Goal: Task Accomplishment & Management: Use online tool/utility

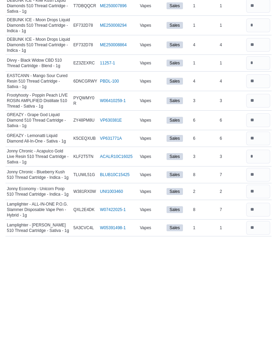
scroll to position [441, 0]
type input "*"
click at [261, 259] on input "number" at bounding box center [259, 266] width 24 height 14
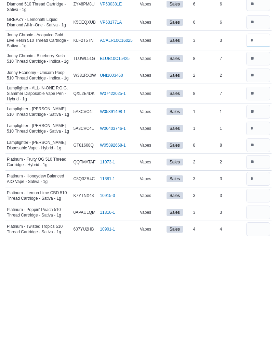
scroll to position [580, 0]
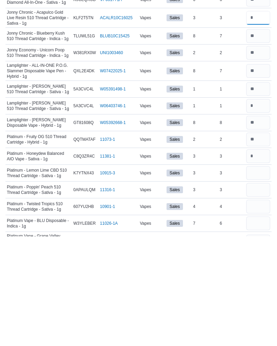
type input "*"
click at [255, 276] on input "number" at bounding box center [259, 283] width 24 height 14
type input "*"
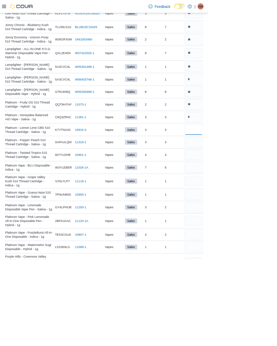
scroll to position [690, 0]
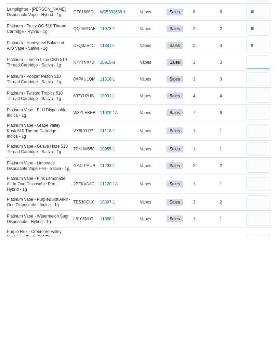
type input "*"
click at [261, 182] on input "number" at bounding box center [259, 189] width 24 height 14
type input "*"
click at [255, 199] on input "number" at bounding box center [259, 206] width 24 height 14
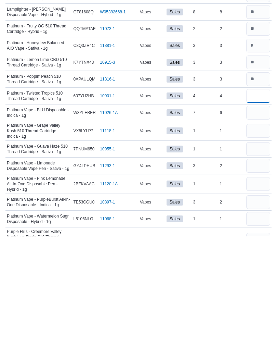
type input "*"
click at [264, 215] on input "number" at bounding box center [259, 222] width 24 height 14
type input "*"
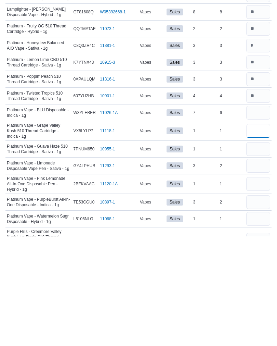
click at [258, 233] on input "number" at bounding box center [259, 240] width 24 height 14
type input "*"
click at [263, 252] on input "number" at bounding box center [259, 259] width 24 height 14
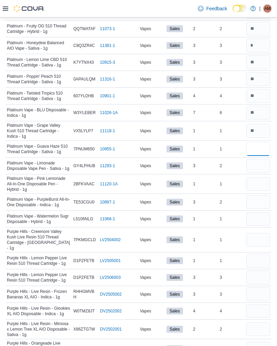
click at [260, 146] on input "number" at bounding box center [259, 149] width 24 height 14
type input "*"
click at [254, 167] on input "number" at bounding box center [259, 166] width 24 height 14
type input "*"
click at [248, 181] on input "number" at bounding box center [259, 184] width 24 height 14
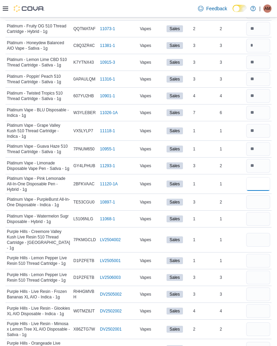
type input "*"
click at [259, 202] on input "number" at bounding box center [259, 202] width 24 height 14
type input "*"
click at [255, 214] on input "number" at bounding box center [259, 219] width 24 height 14
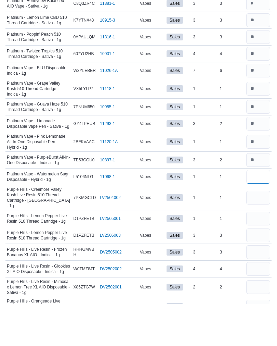
type input "*"
click at [260, 233] on input "number" at bounding box center [259, 240] width 24 height 14
type input "*"
click at [257, 254] on input "number" at bounding box center [259, 261] width 24 height 14
type input "*"
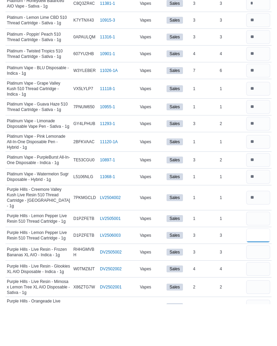
click at [253, 270] on input "number" at bounding box center [259, 277] width 24 height 14
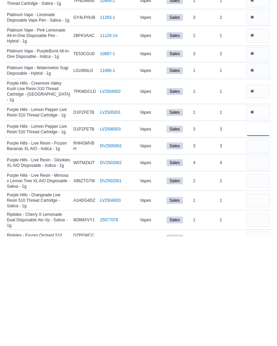
type input "*"
click at [265, 215] on input "number" at bounding box center [259, 222] width 24 height 14
type input "*"
click at [262, 249] on input "number" at bounding box center [259, 256] width 24 height 14
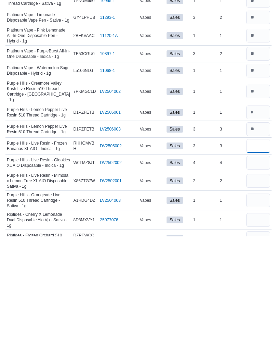
type input "*"
click at [261, 265] on input "number" at bounding box center [259, 272] width 24 height 14
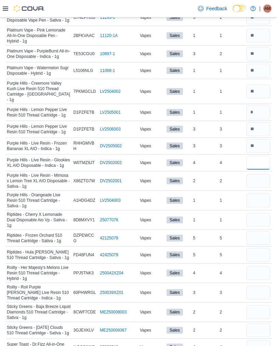
click at [258, 156] on input "number" at bounding box center [259, 163] width 24 height 14
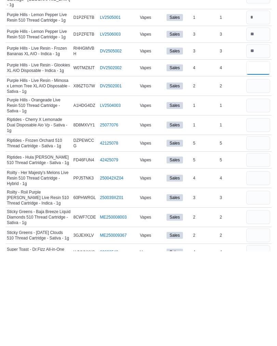
type input "*"
click at [254, 174] on input "number" at bounding box center [259, 181] width 24 height 14
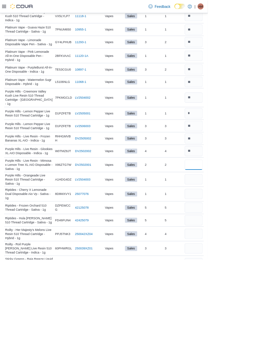
scroll to position [951, 0]
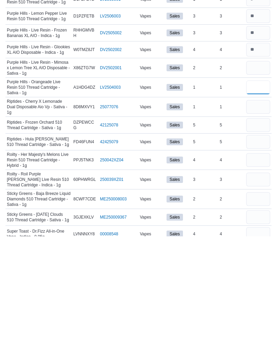
click at [261, 190] on input "number" at bounding box center [259, 197] width 24 height 14
type input "*"
click at [261, 210] on input "number" at bounding box center [259, 217] width 24 height 14
type input "*"
click at [255, 190] on input "number" at bounding box center [259, 197] width 24 height 14
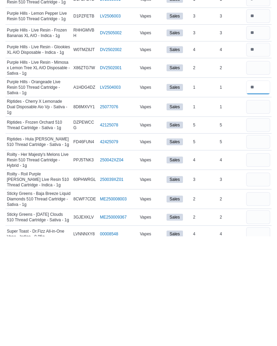
type input "*"
click at [257, 210] on input "number" at bounding box center [259, 217] width 24 height 14
click at [257, 190] on input "number" at bounding box center [259, 197] width 24 height 14
click at [260, 210] on input "number" at bounding box center [259, 217] width 24 height 14
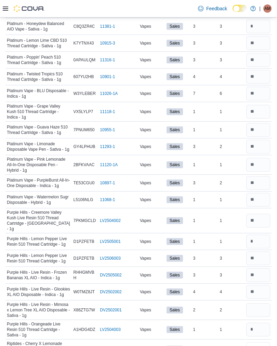
scroll to position [818, 0]
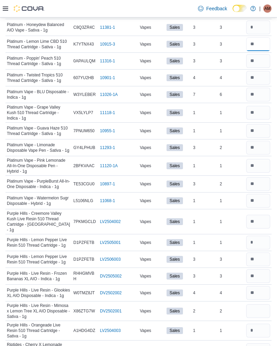
click at [264, 39] on input "number" at bounding box center [259, 44] width 24 height 14
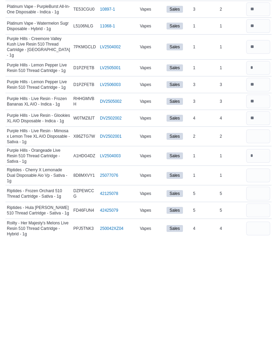
scroll to position [886, 0]
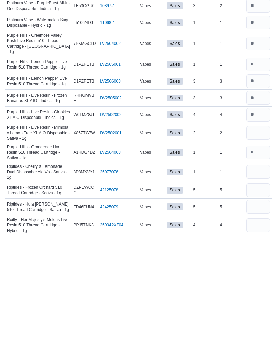
type input "*"
click at [256, 236] on input "number" at bounding box center [259, 243] width 24 height 14
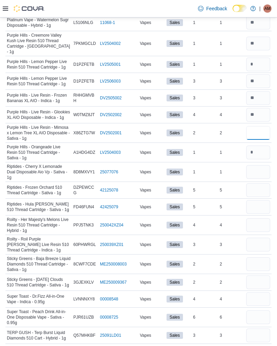
click at [258, 126] on input "number" at bounding box center [259, 133] width 24 height 14
type input "*"
click at [258, 165] on input "number" at bounding box center [259, 172] width 24 height 14
type input "*"
click at [260, 183] on input "number" at bounding box center [259, 190] width 24 height 14
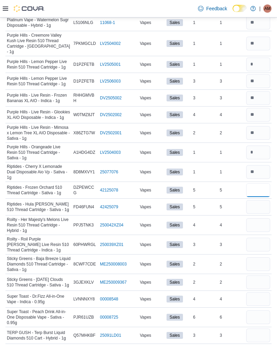
type input "*"
click at [254, 200] on input "number" at bounding box center [259, 207] width 24 height 14
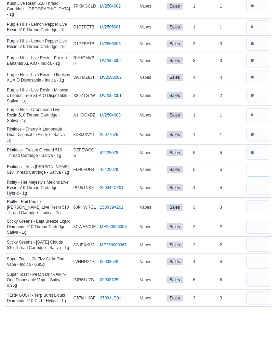
type input "*"
click at [256, 218] on input "number" at bounding box center [259, 225] width 24 height 14
type input "*"
click at [256, 238] on input "number" at bounding box center [259, 245] width 24 height 14
type input "*"
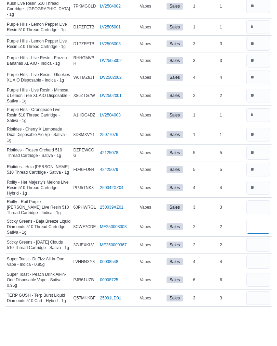
click at [256, 257] on input "number" at bounding box center [259, 264] width 24 height 14
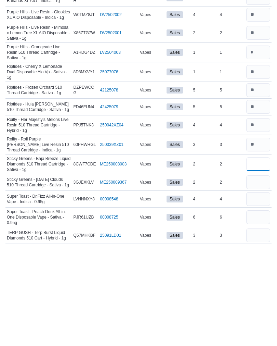
type input "*"
click at [260, 275] on input "number" at bounding box center [259, 282] width 24 height 14
type input "*"
click at [254, 292] on input "number" at bounding box center [259, 299] width 24 height 14
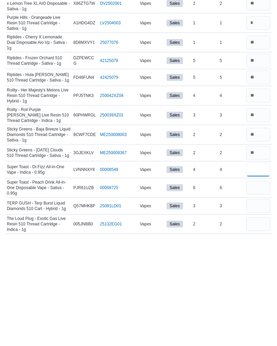
scroll to position [1017, 0]
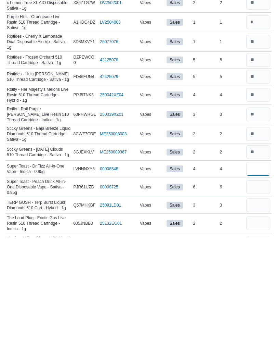
type input "*"
click at [256, 290] on input "number" at bounding box center [259, 297] width 24 height 14
type input "*"
click at [258, 308] on input "number" at bounding box center [259, 315] width 24 height 14
type input "*"
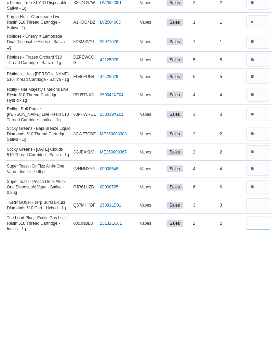
click at [250, 326] on input "number" at bounding box center [259, 333] width 24 height 14
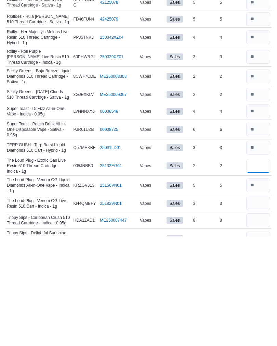
scroll to position [1083, 0]
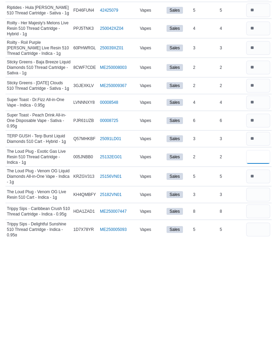
type input "*"
click at [258, 297] on input "number" at bounding box center [259, 304] width 24 height 14
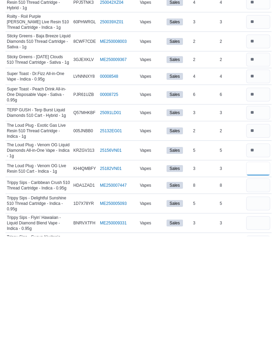
scroll to position [1109, 0]
type input "*"
click at [258, 288] on input "number" at bounding box center [259, 295] width 24 height 14
type input "*"
click at [258, 306] on input "number" at bounding box center [259, 313] width 24 height 14
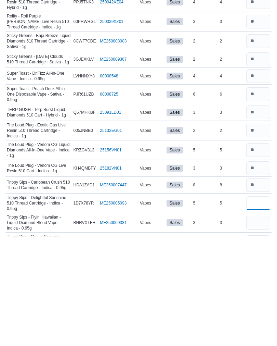
type input "*"
click at [257, 325] on input "number" at bounding box center [259, 332] width 24 height 14
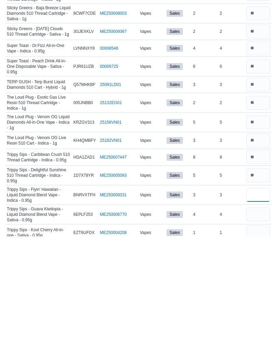
scroll to position [1138, 0]
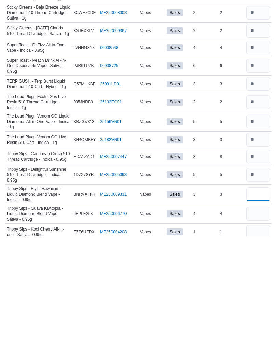
type input "*"
click at [258, 316] on input "number" at bounding box center [259, 323] width 24 height 14
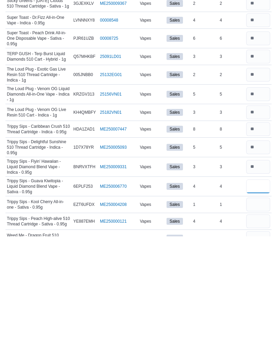
scroll to position [1166, 0]
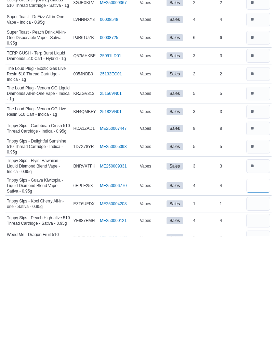
type input "*"
click at [254, 306] on input "number" at bounding box center [259, 313] width 24 height 14
type input "*"
click at [258, 323] on input "number" at bounding box center [259, 330] width 24 height 14
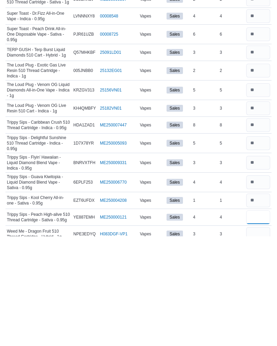
scroll to position [1209, 0]
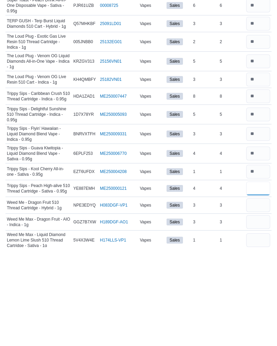
type input "*"
click at [256, 297] on input "number" at bounding box center [259, 304] width 24 height 14
type input "*"
click at [258, 314] on input "number" at bounding box center [259, 321] width 24 height 14
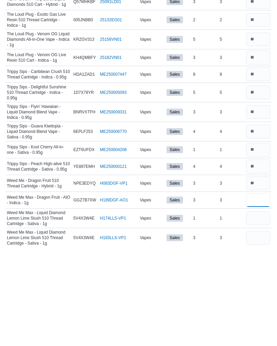
scroll to position [1239, 0]
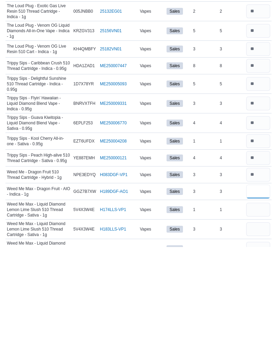
type input "*"
click at [257, 302] on input "number" at bounding box center [259, 309] width 24 height 14
type input "*"
click at [261, 321] on input "number" at bounding box center [259, 328] width 24 height 14
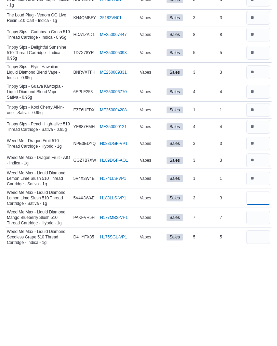
scroll to position [1272, 0]
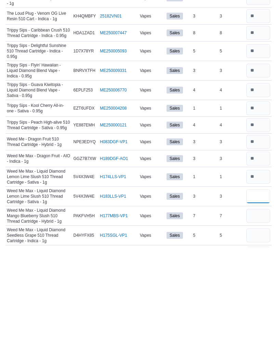
type input "*"
click at [255, 308] on input "number" at bounding box center [259, 315] width 24 height 14
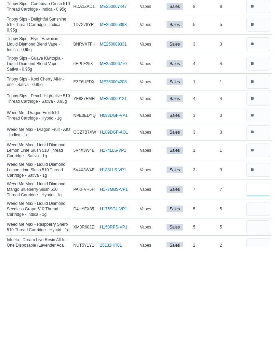
scroll to position [1299, 0]
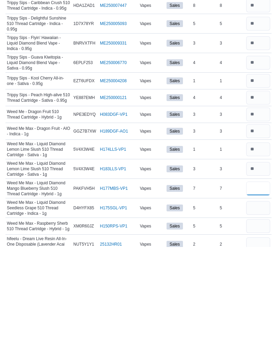
type input "*"
click at [260, 300] on input "number" at bounding box center [259, 307] width 24 height 14
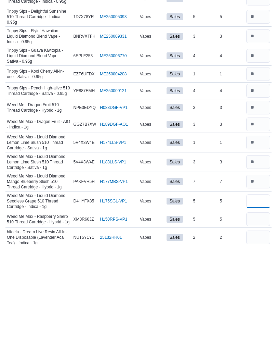
type input "*"
click at [256, 311] on input "number" at bounding box center [259, 318] width 24 height 14
type input "*"
click at [256, 329] on input "number" at bounding box center [259, 336] width 24 height 14
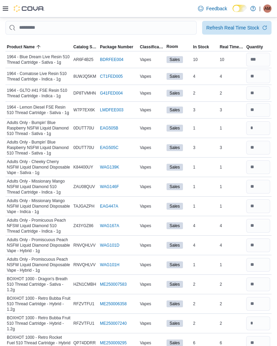
scroll to position [0, 0]
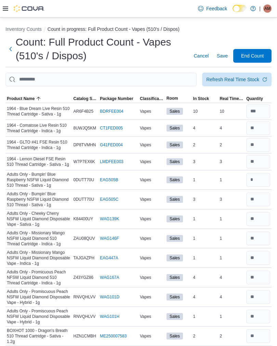
type input "*"
click at [253, 53] on span "End Count" at bounding box center [252, 55] width 23 height 7
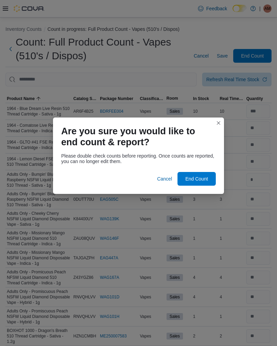
click at [219, 119] on button "Closes this modal window" at bounding box center [219, 123] width 8 height 8
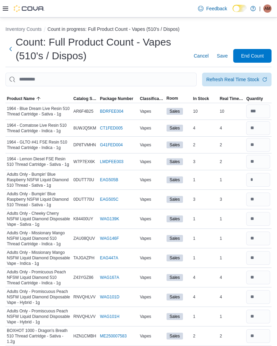
click at [256, 57] on span "End Count" at bounding box center [252, 55] width 23 height 7
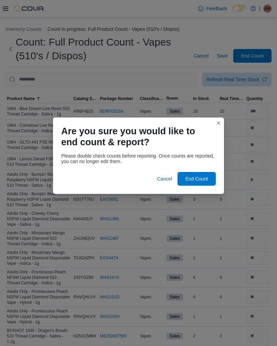
click at [217, 126] on button "Closes this modal window" at bounding box center [219, 123] width 8 height 8
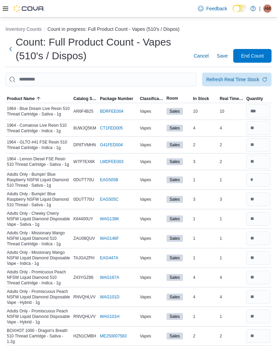
click at [3, 10] on icon at bounding box center [5, 9] width 5 height 4
click at [242, 134] on td "Real Time Stock 4" at bounding box center [231, 127] width 27 height 17
click at [14, 45] on button "Next" at bounding box center [10, 49] width 10 height 14
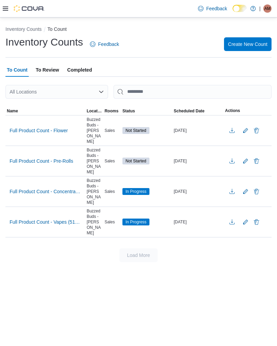
click at [244, 217] on button "Edit count details" at bounding box center [246, 222] width 8 height 10
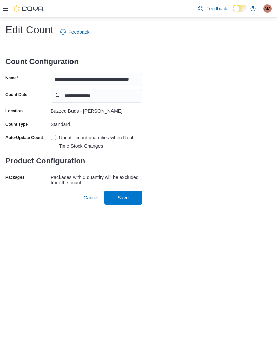
type input "**********"
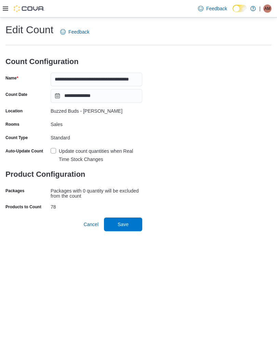
click at [38, 32] on h1 "Edit Count" at bounding box center [29, 30] width 48 height 14
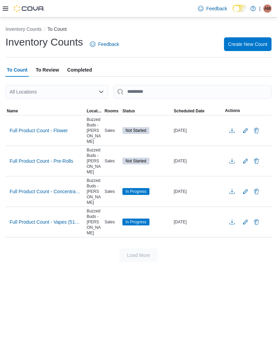
click at [136, 219] on span "In Progress" at bounding box center [136, 222] width 21 height 6
click at [139, 219] on span "In Progress" at bounding box center [136, 222] width 21 height 6
click at [142, 211] on td "In Progress" at bounding box center [146, 221] width 51 height 30
click at [101, 215] on div "Buzzed Buds - [PERSON_NAME]" at bounding box center [94, 222] width 18 height 30
click at [58, 215] on div "Full Product Count - Vapes (510's / Dispos)" at bounding box center [45, 221] width 80 height 13
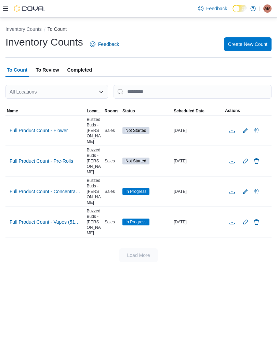
click at [63, 218] on span "Full Product Count - Vapes (510's / Dispos)" at bounding box center [46, 221] width 72 height 7
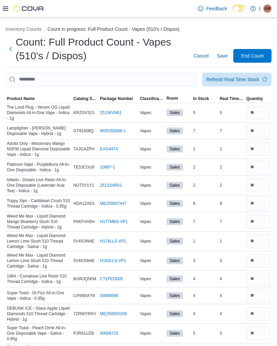
click at [222, 54] on span "Save" at bounding box center [222, 55] width 11 height 7
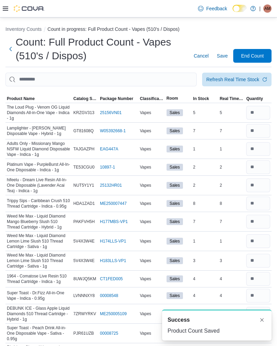
click at [251, 59] on span "End Count" at bounding box center [252, 55] width 23 height 7
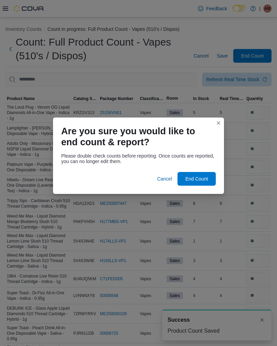
click at [215, 123] on button "Closes this modal window" at bounding box center [219, 123] width 8 height 8
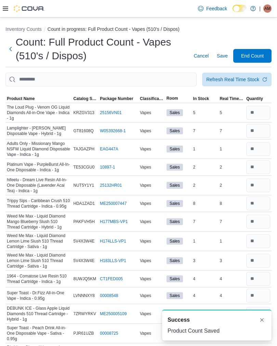
click at [6, 51] on button "Next" at bounding box center [10, 49] width 10 height 14
